Goal: Task Accomplishment & Management: Manage account settings

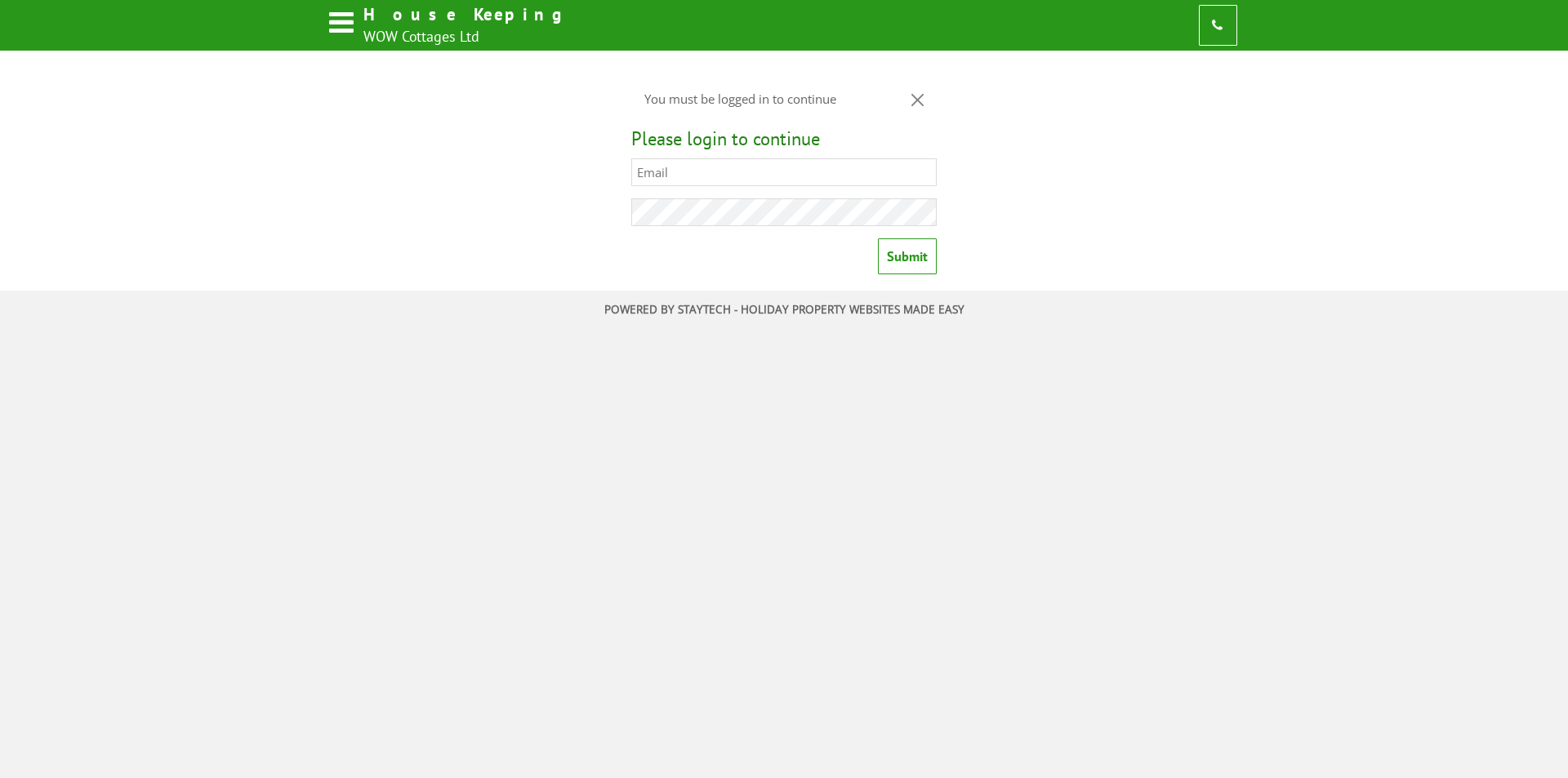
type input "[EMAIL_ADDRESS][DOMAIN_NAME]"
click at [914, 268] on input "Submit" at bounding box center [907, 257] width 59 height 36
